Goal: Task Accomplishment & Management: Manage account settings

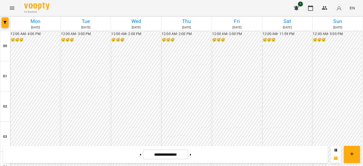
scroll to position [614, 0]
click at [140, 153] on button at bounding box center [140, 154] width 1 height 11
type input "**********"
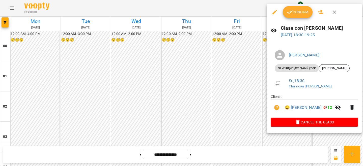
click at [292, 14] on icon "button" at bounding box center [290, 12] width 6 height 6
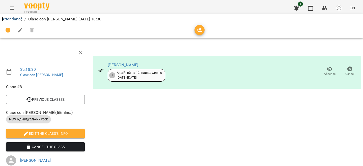
click at [21, 19] on link "Attendance" at bounding box center [12, 19] width 20 height 5
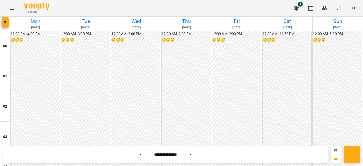
scroll to position [418, 0]
click at [339, 11] on img "button" at bounding box center [338, 8] width 7 height 7
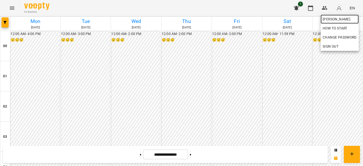
click at [337, 18] on span "[PERSON_NAME]" at bounding box center [340, 19] width 34 height 6
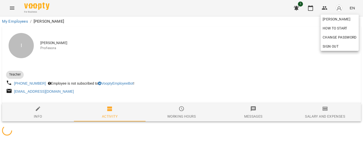
click at [296, 80] on div at bounding box center [181, 83] width 363 height 166
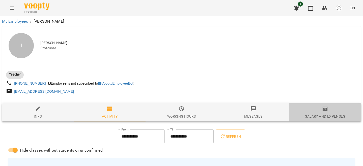
click at [320, 106] on button "Salary and Expenses" at bounding box center [325, 112] width 72 height 18
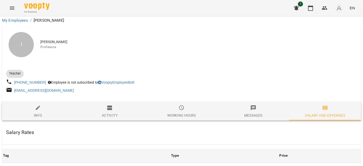
scroll to position [226, 0]
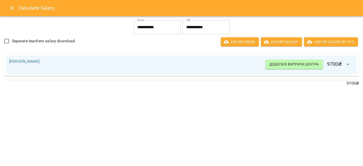
click at [349, 65] on icon "button" at bounding box center [348, 65] width 6 height 6
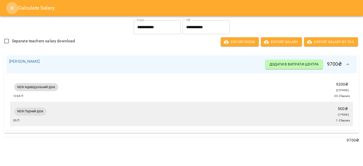
click at [13, 6] on icon "Close" at bounding box center [12, 8] width 6 height 6
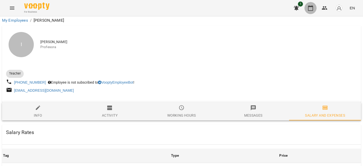
click at [310, 8] on icon "button" at bounding box center [310, 8] width 6 height 6
